Goal: Information Seeking & Learning: Learn about a topic

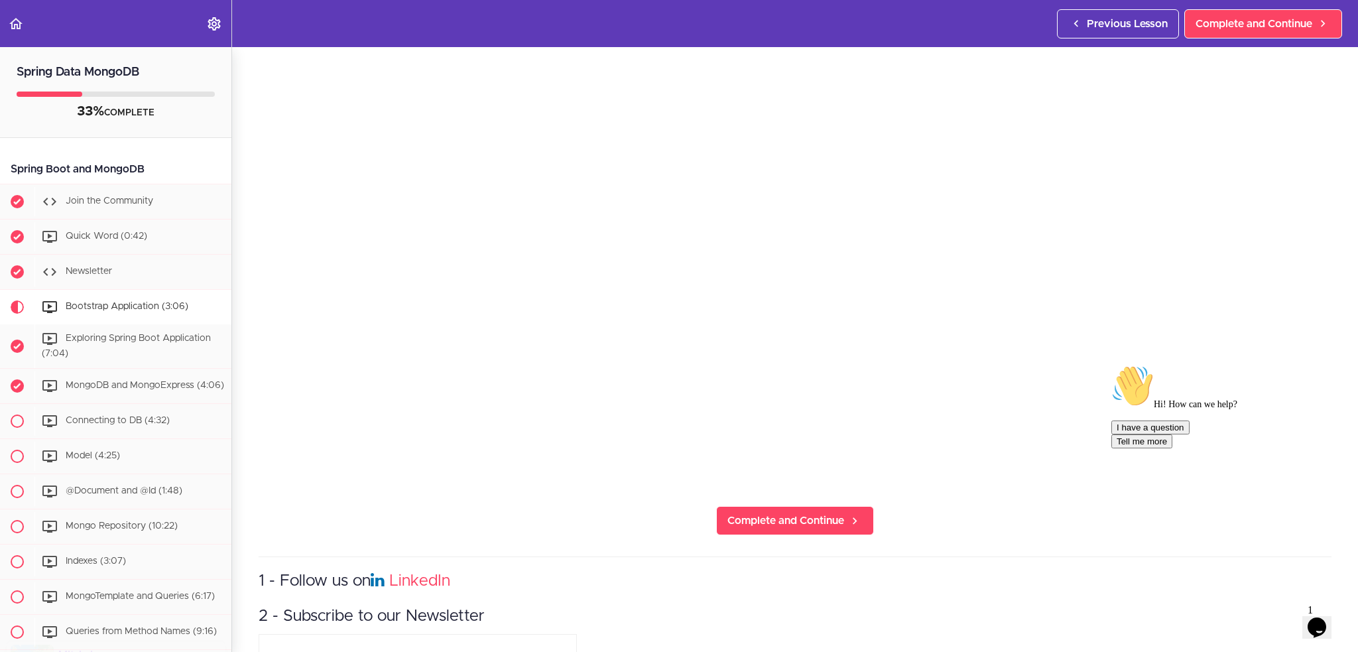
scroll to position [265, 0]
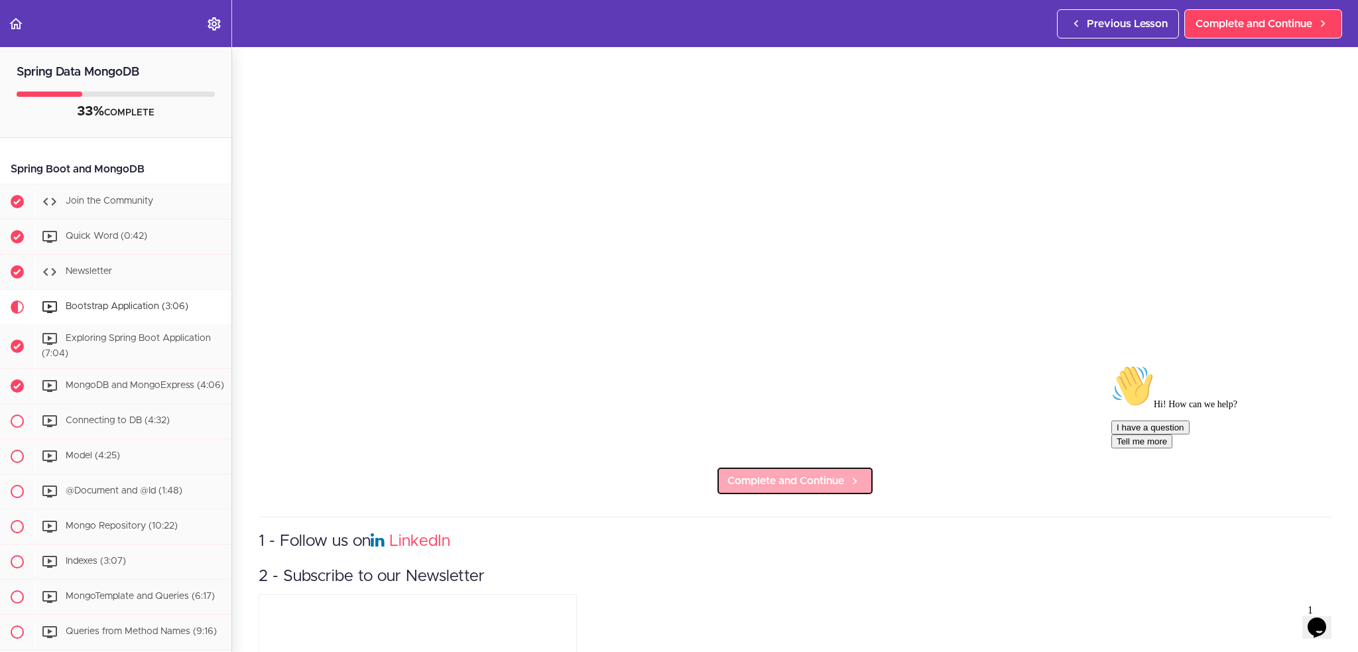
click at [769, 365] on span "Complete and Continue" at bounding box center [786, 481] width 117 height 16
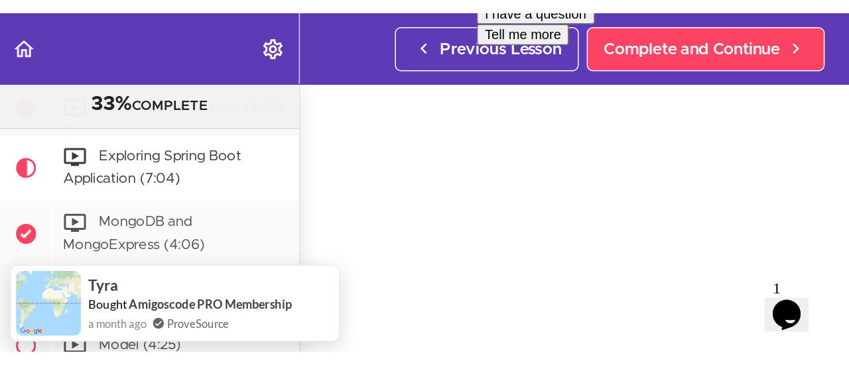
scroll to position [228, 0]
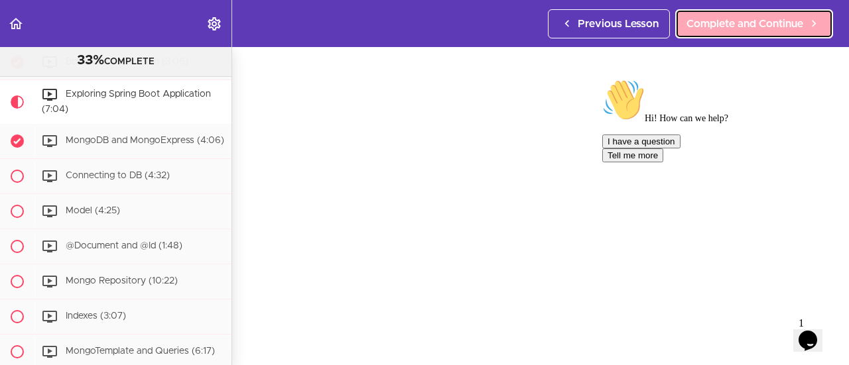
click at [723, 26] on span "Complete and Continue" at bounding box center [744, 24] width 117 height 16
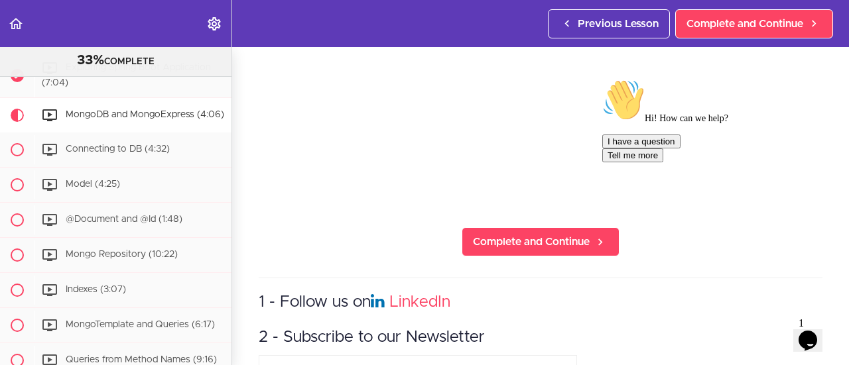
scroll to position [265, 0]
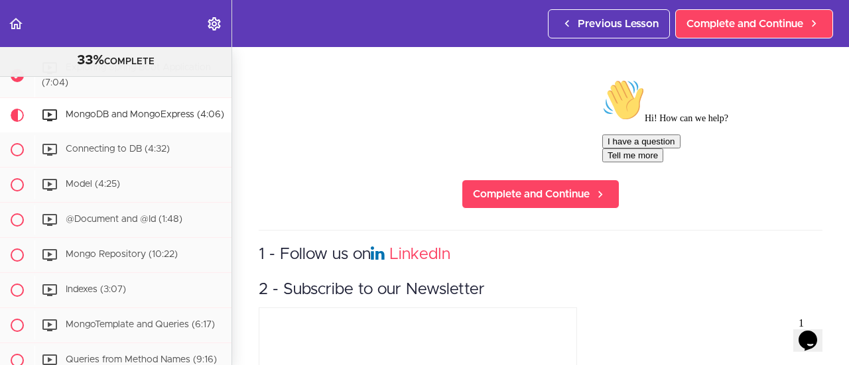
click at [646, 97] on div "Hi! How can we help? I have a question Tell me more" at bounding box center [721, 121] width 239 height 84
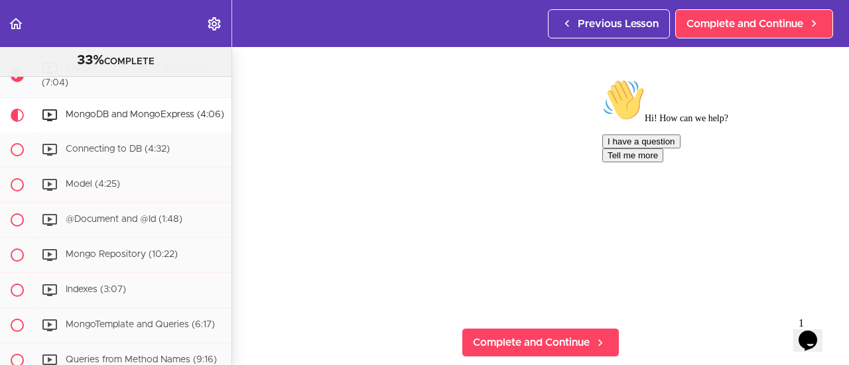
scroll to position [115, 0]
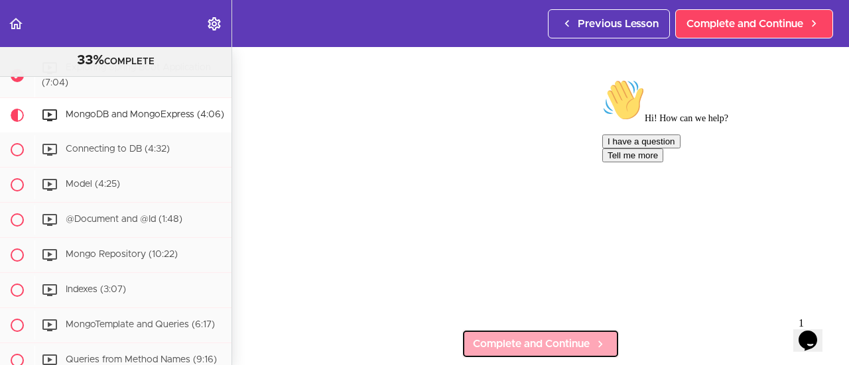
click at [550, 338] on span "Complete and Continue" at bounding box center [531, 344] width 117 height 16
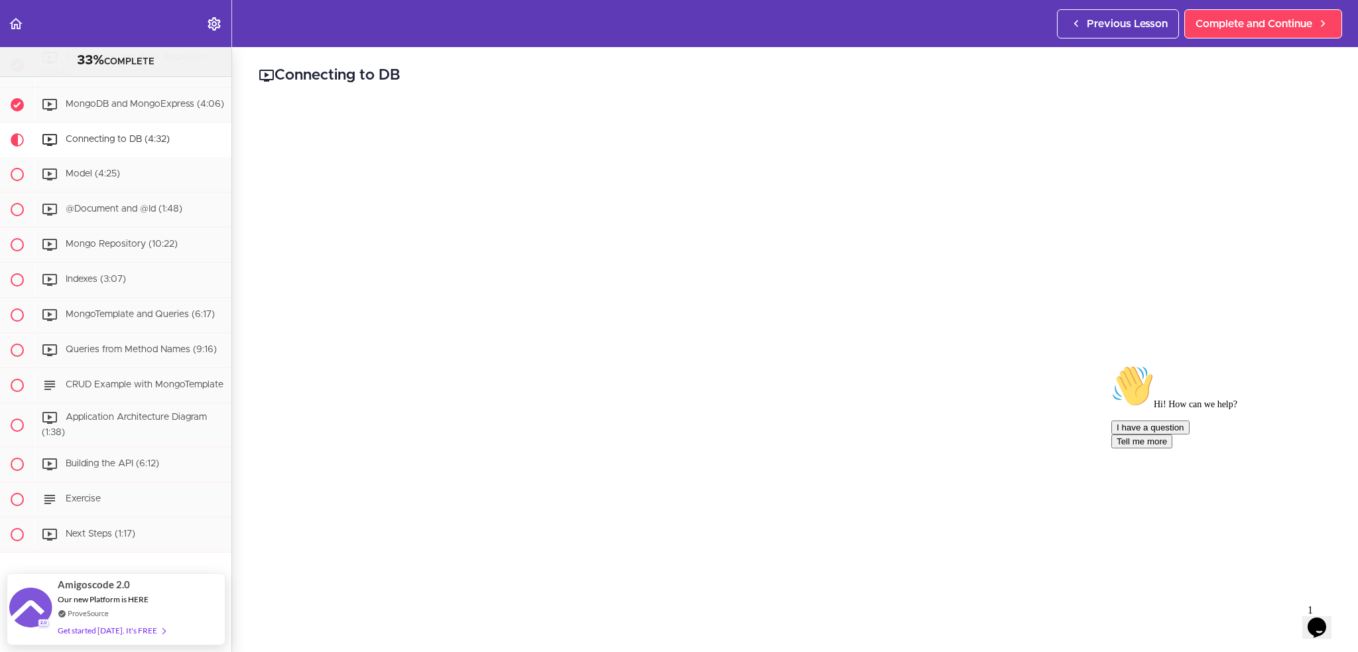
scroll to position [289, 0]
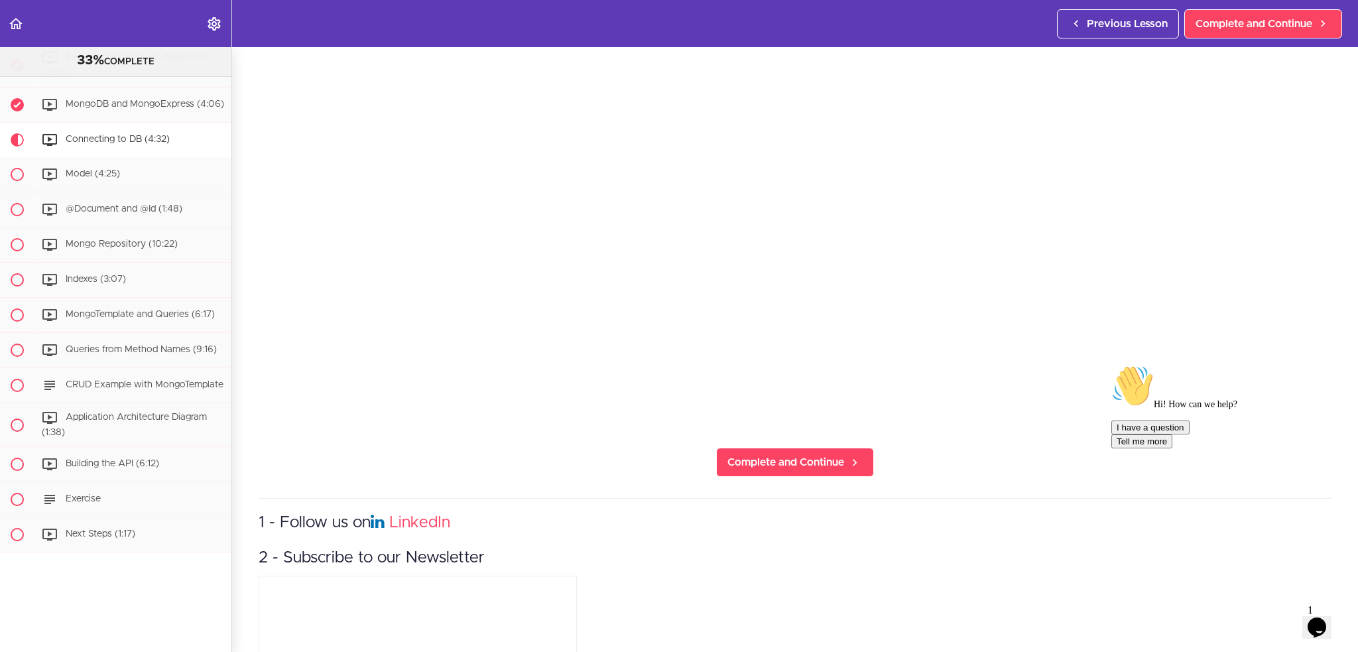
drag, startPoint x: 1354, startPoint y: 367, endPoint x: 27, endPoint y: 127, distance: 1348.6
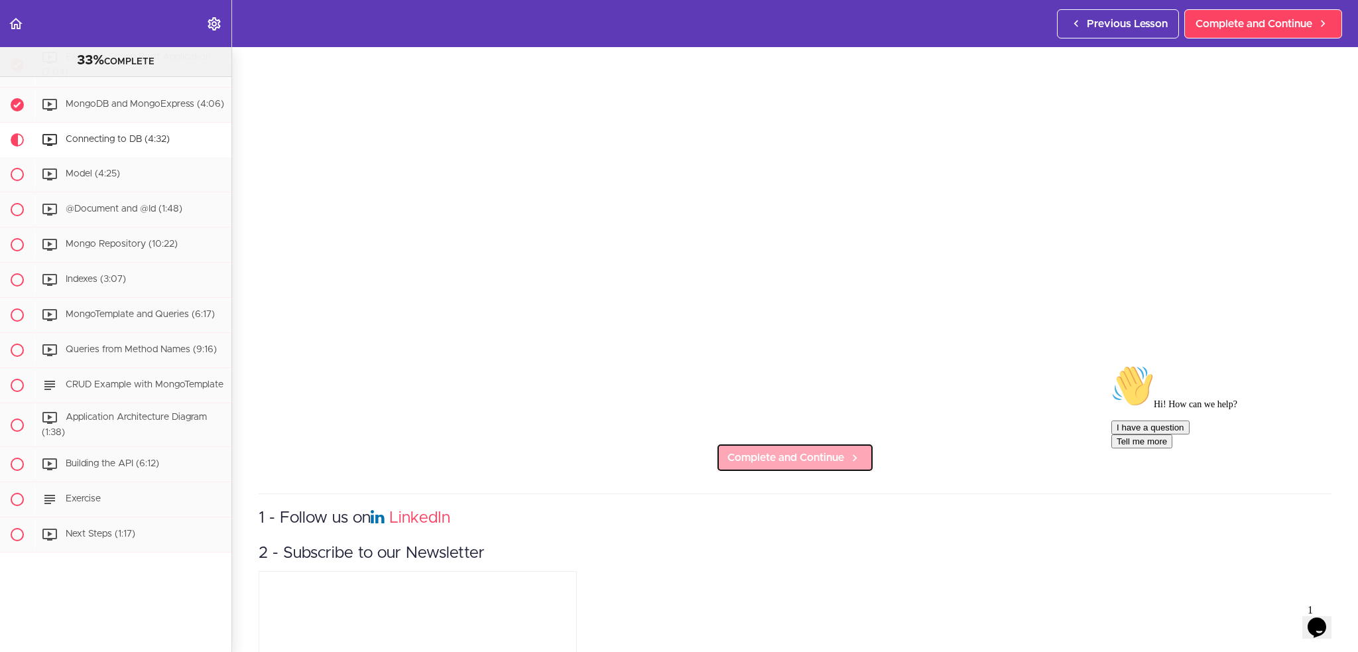
click at [830, 365] on span "Complete and Continue" at bounding box center [786, 458] width 117 height 16
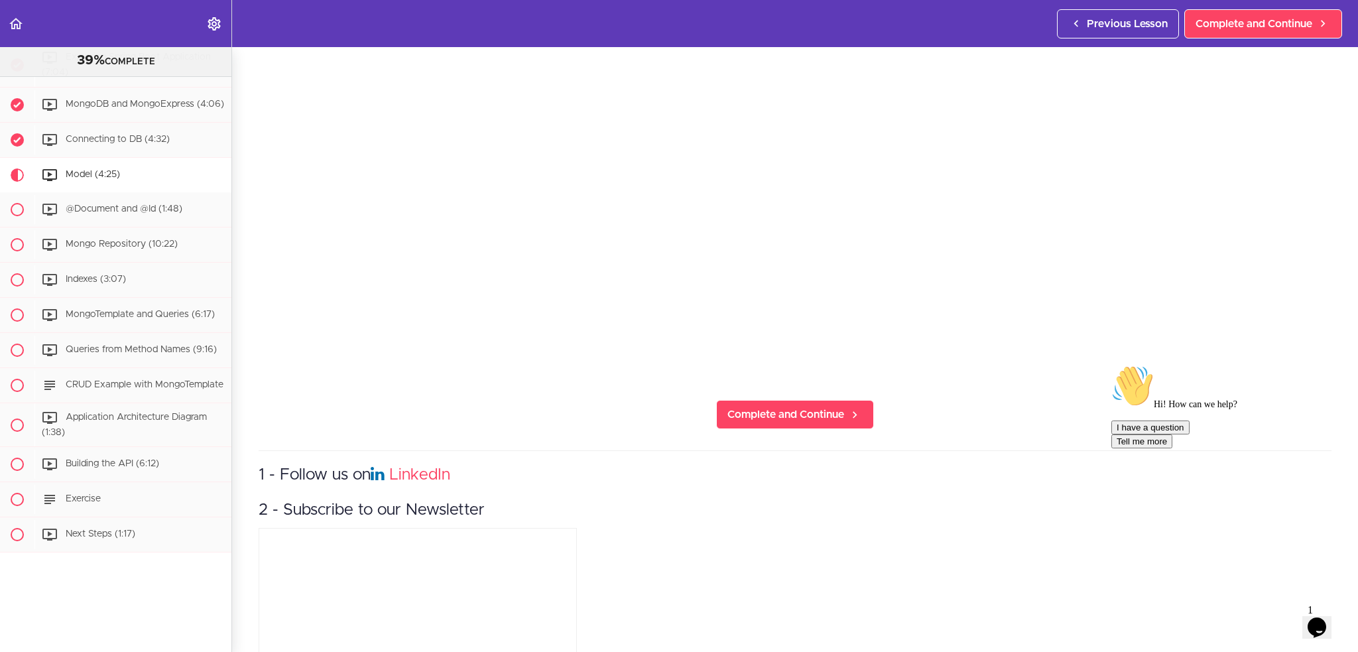
scroll to position [133, 0]
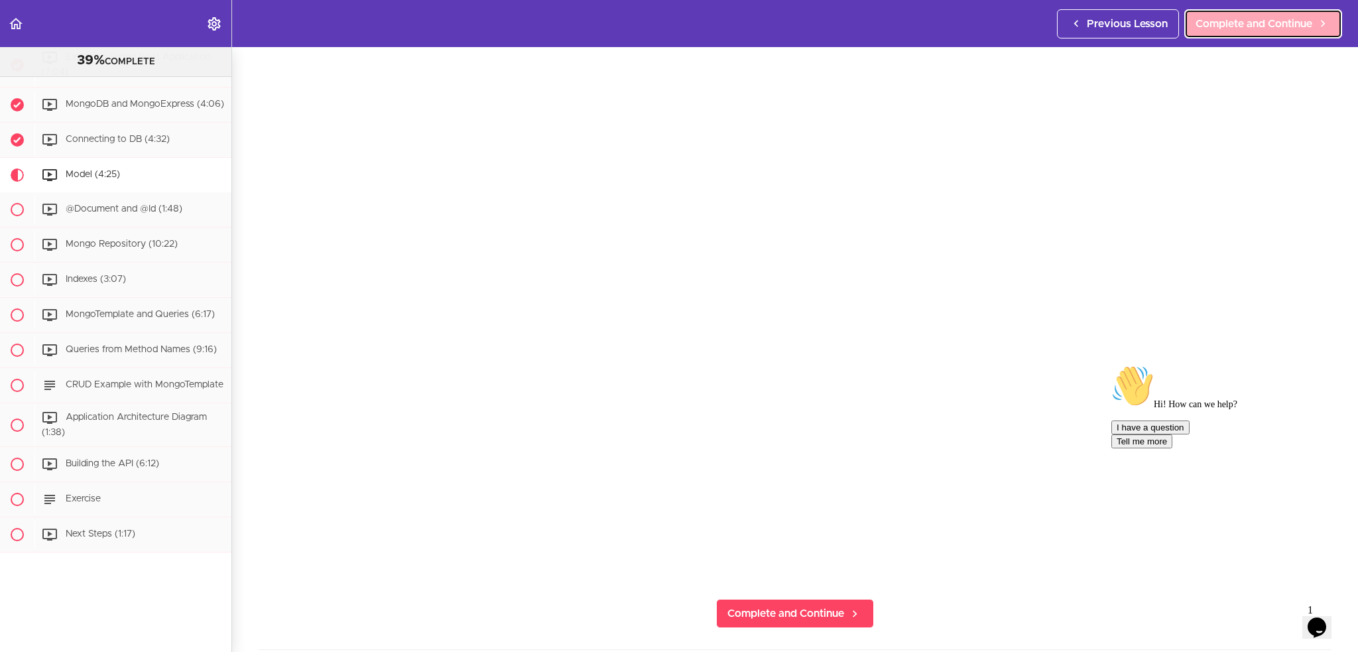
click at [848, 25] on span "Complete and Continue" at bounding box center [1254, 24] width 117 height 16
